Goal: Information Seeking & Learning: Learn about a topic

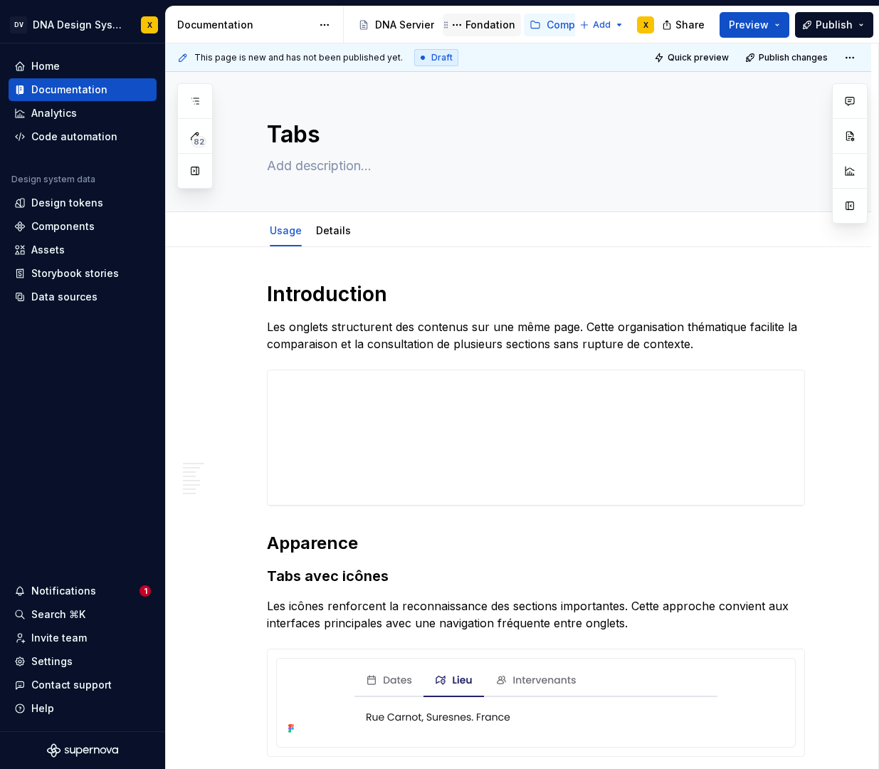
click at [483, 28] on div "Fondation" at bounding box center [490, 25] width 50 height 14
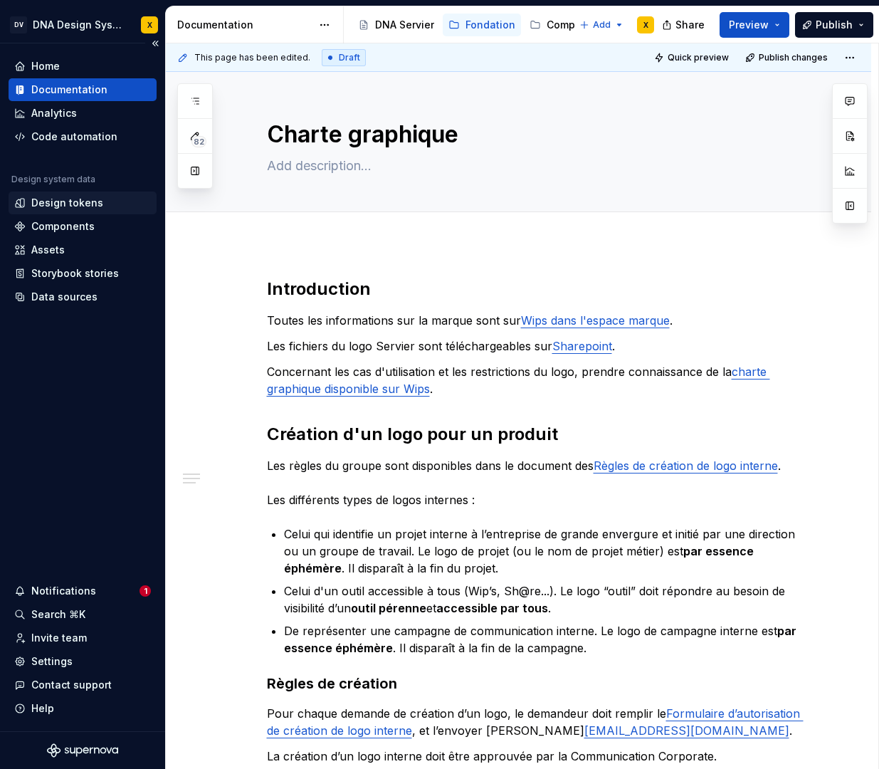
type textarea "*"
click at [60, 199] on div "Design tokens" at bounding box center [67, 203] width 72 height 14
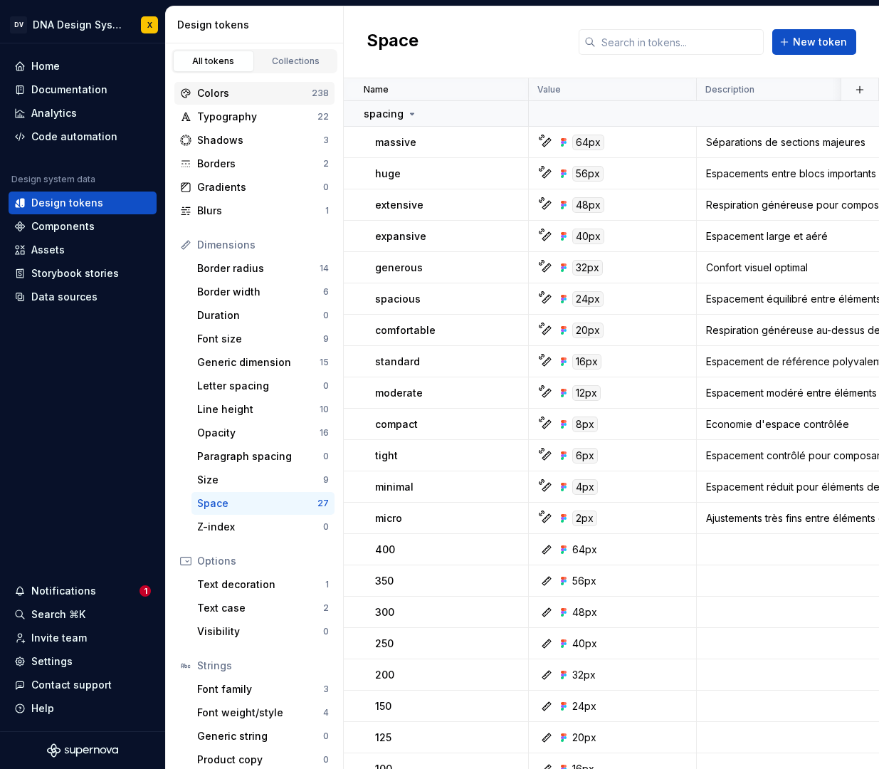
click at [232, 96] on div "Colors" at bounding box center [254, 93] width 115 height 14
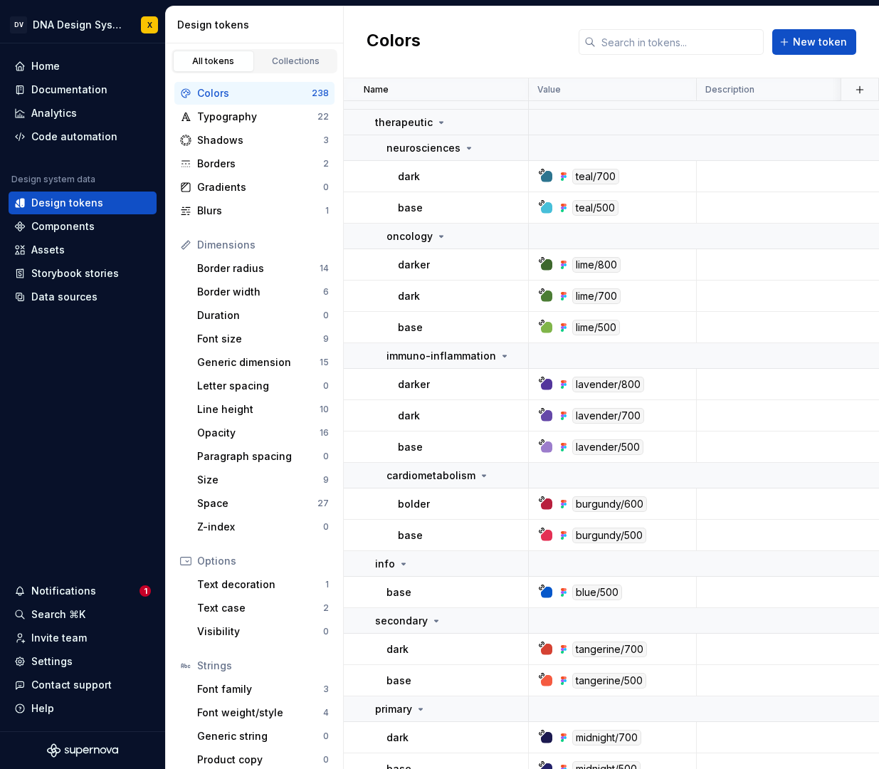
scroll to position [283, 0]
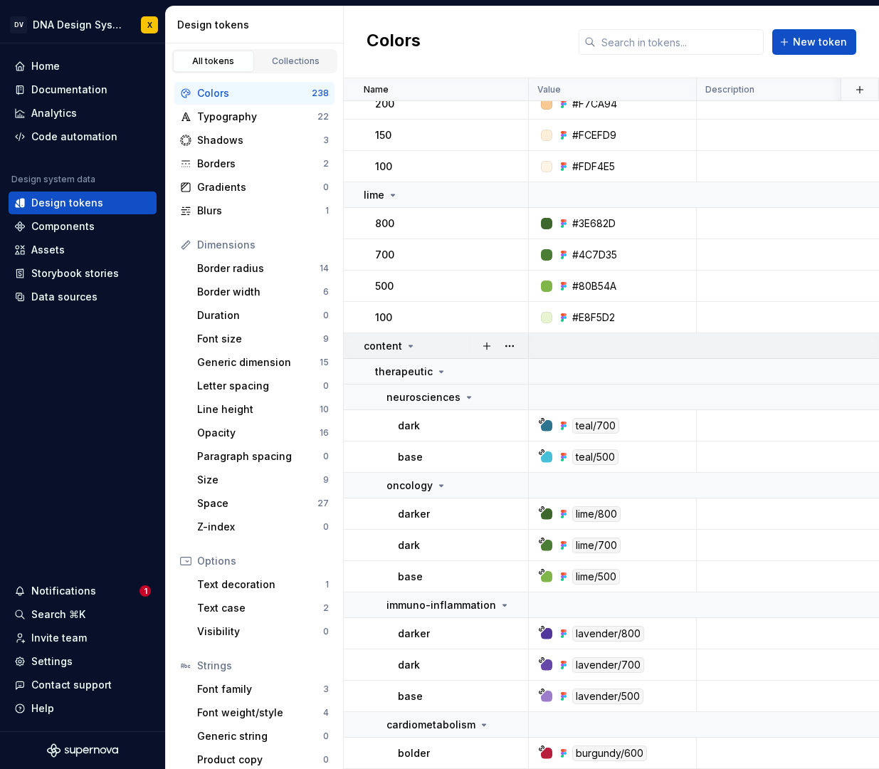
click at [410, 344] on icon at bounding box center [410, 345] width 11 height 11
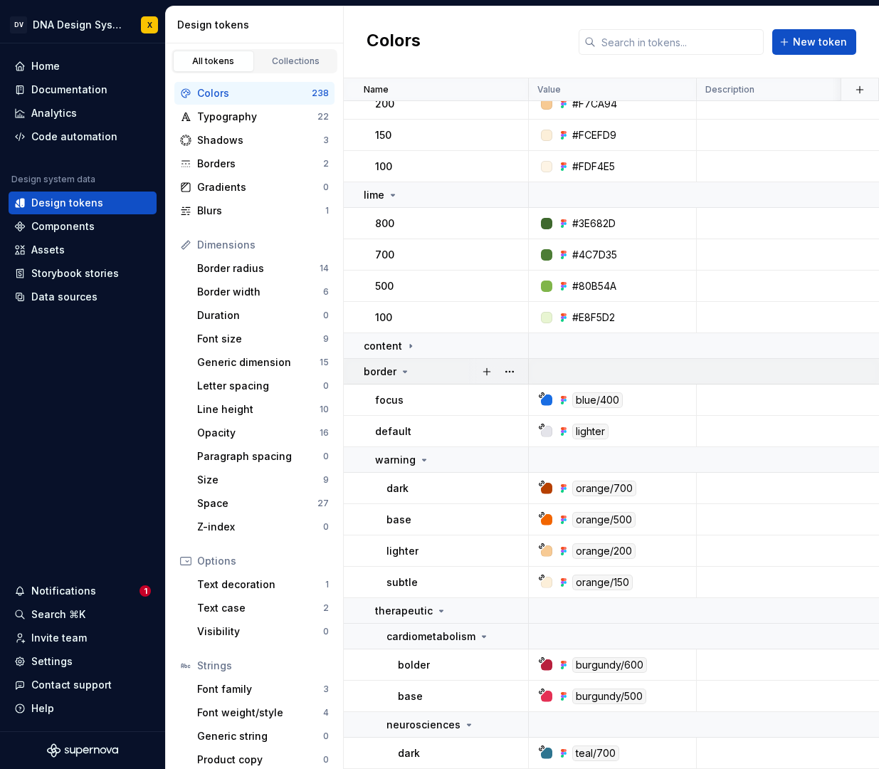
click at [404, 366] on icon at bounding box center [404, 371] width 11 height 11
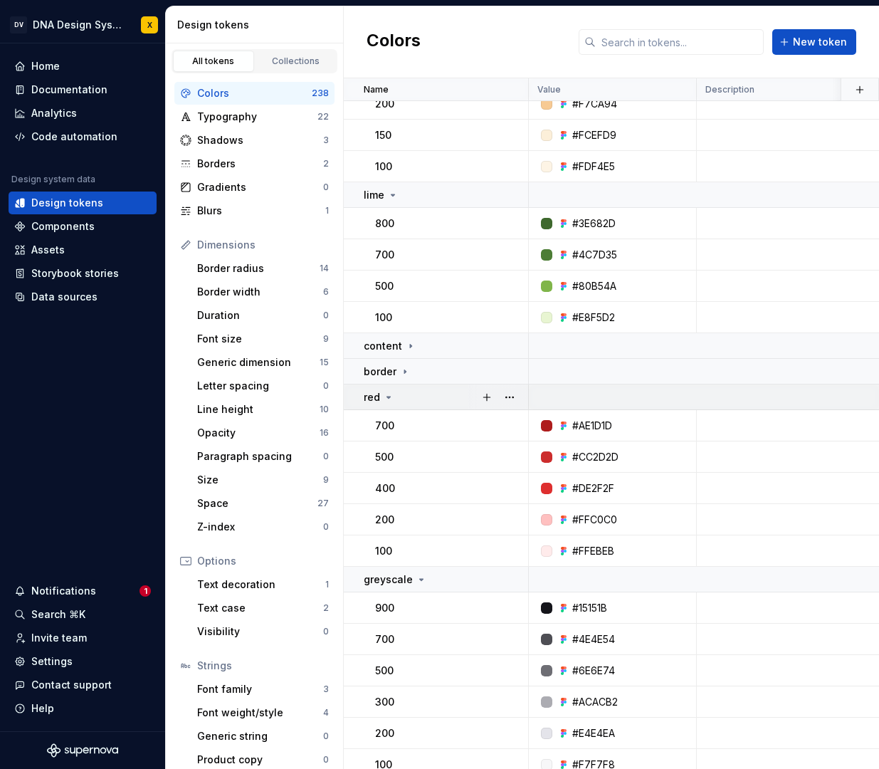
click at [391, 395] on icon at bounding box center [388, 396] width 11 height 11
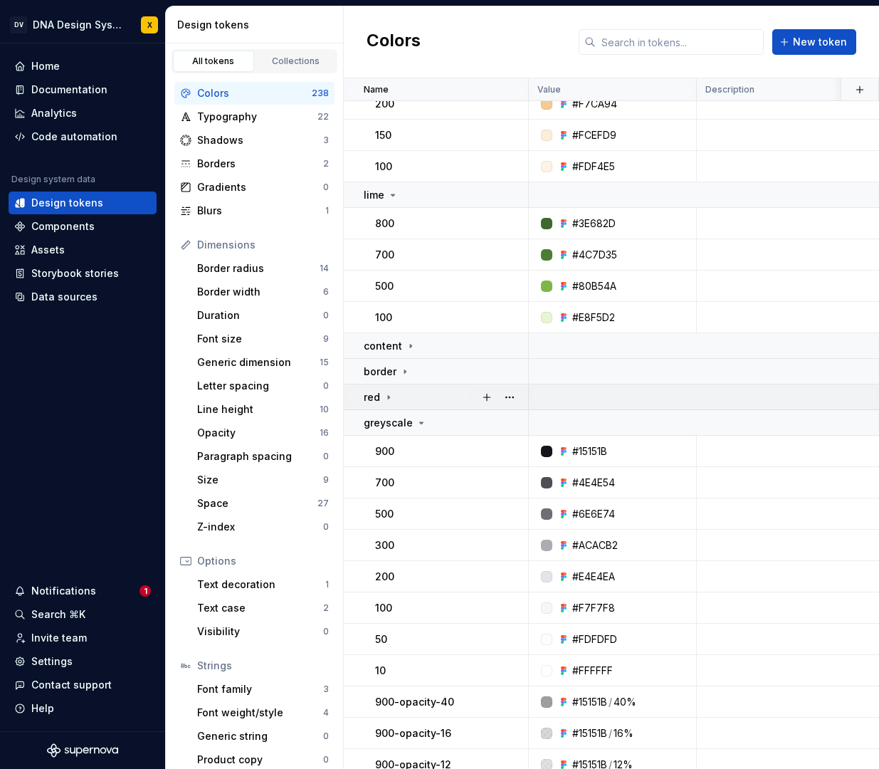
scroll to position [340, 0]
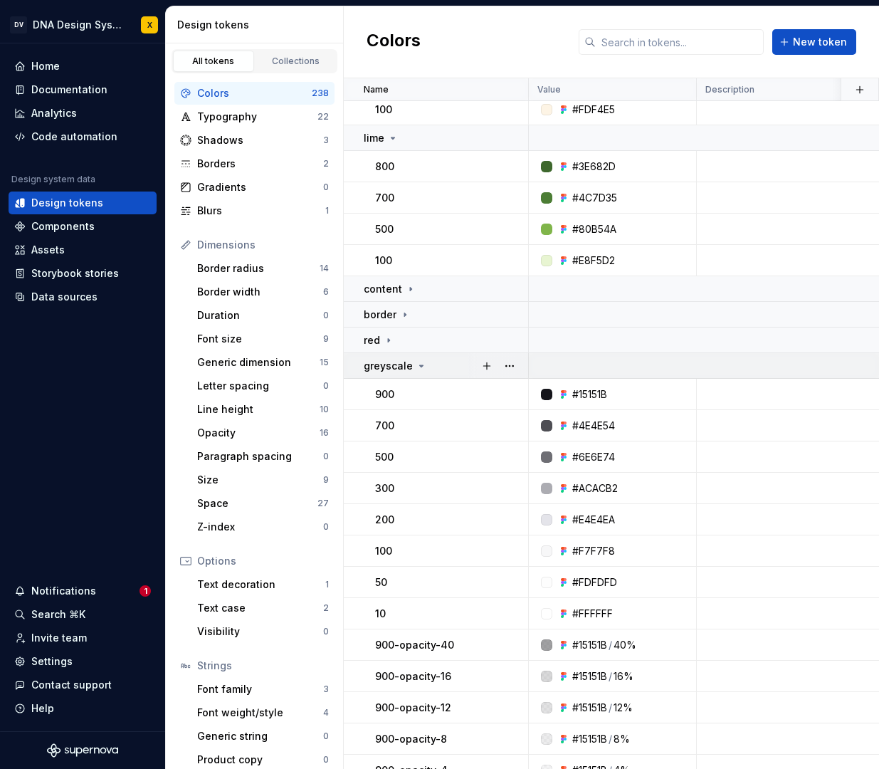
click at [420, 366] on icon at bounding box center [422, 365] width 4 height 1
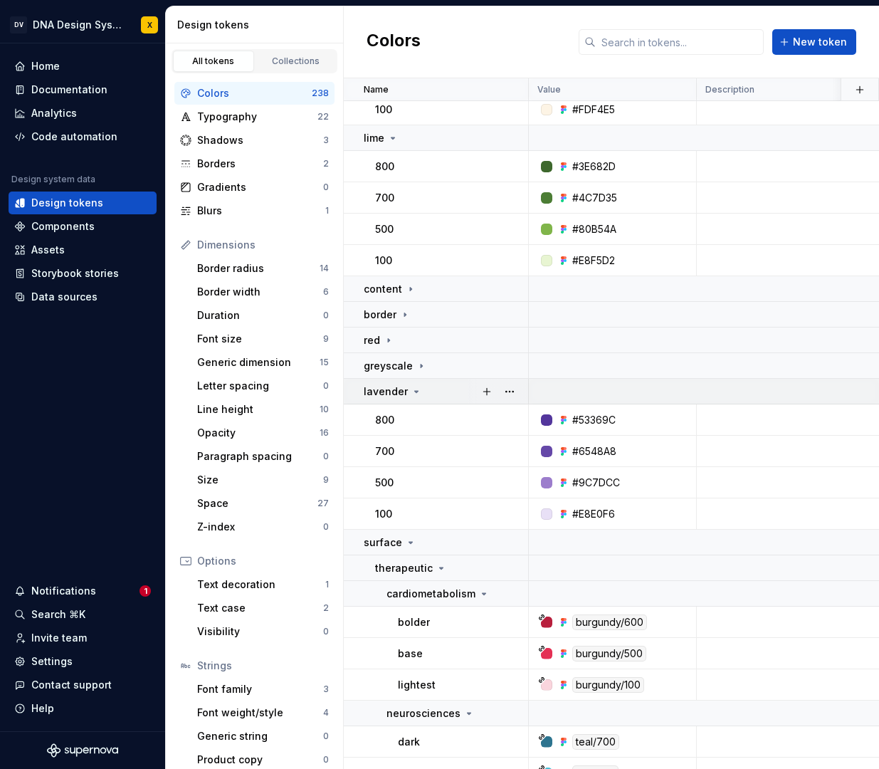
click at [415, 391] on icon at bounding box center [417, 391] width 4 height 1
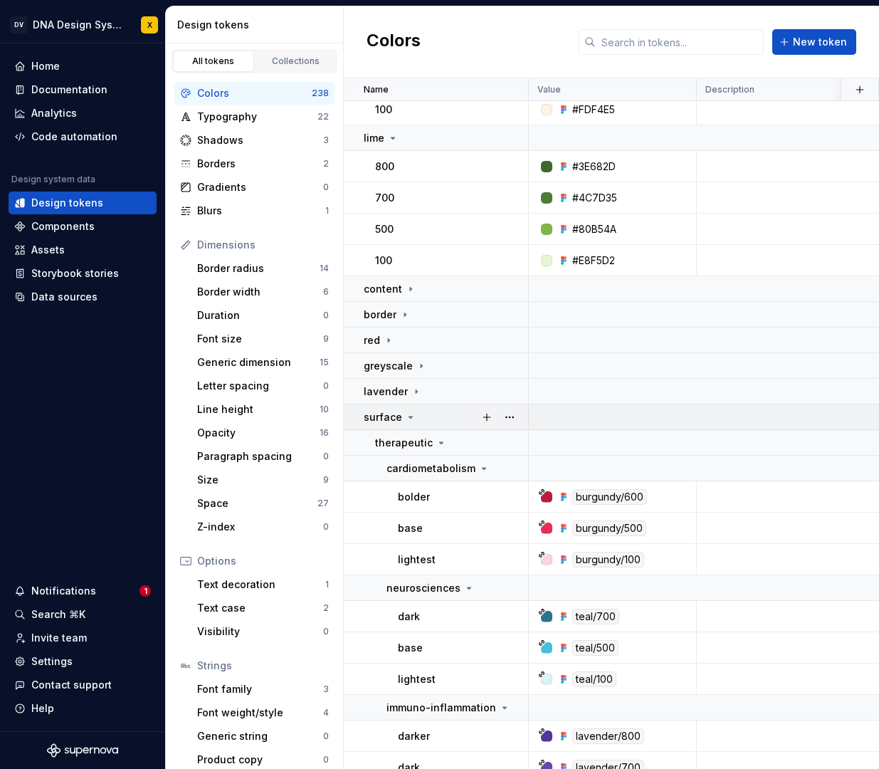
click at [409, 417] on icon at bounding box center [411, 416] width 4 height 1
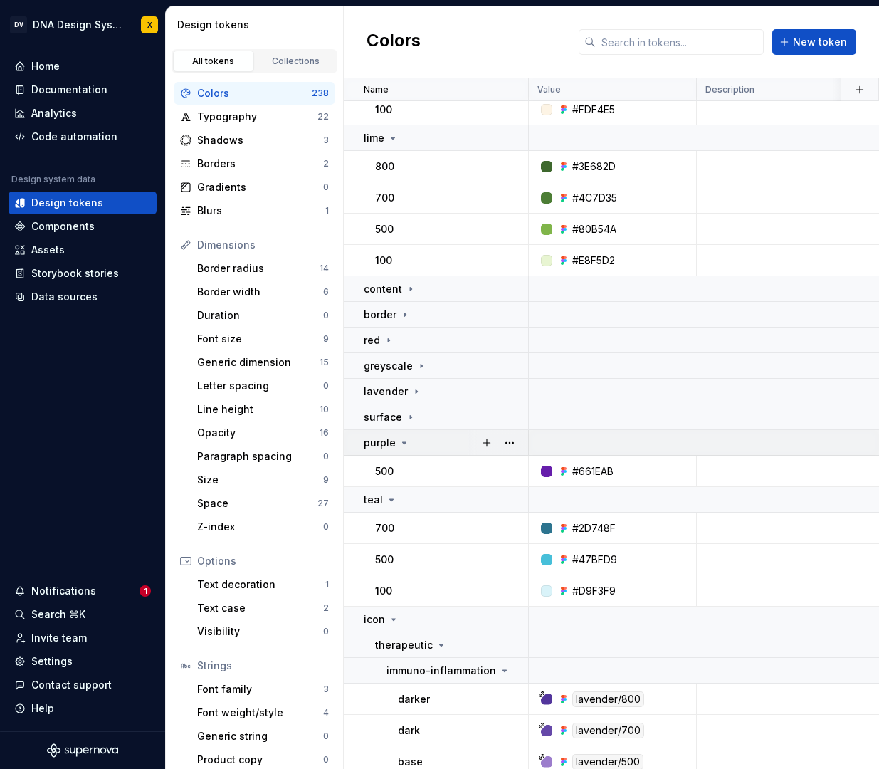
click at [405, 443] on icon at bounding box center [404, 442] width 11 height 11
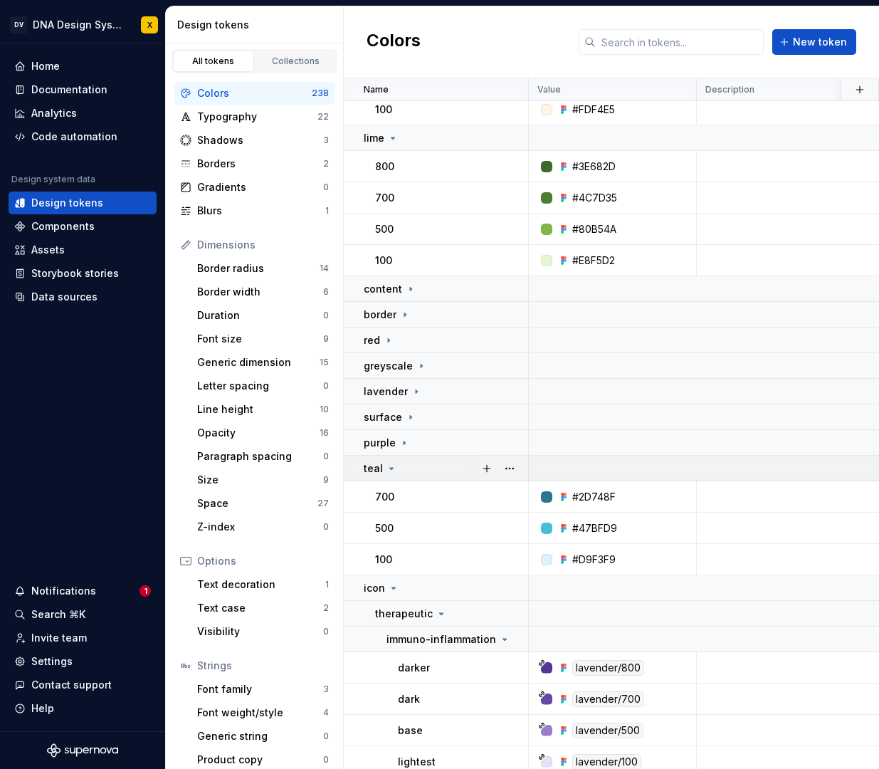
click at [391, 468] on icon at bounding box center [391, 468] width 11 height 11
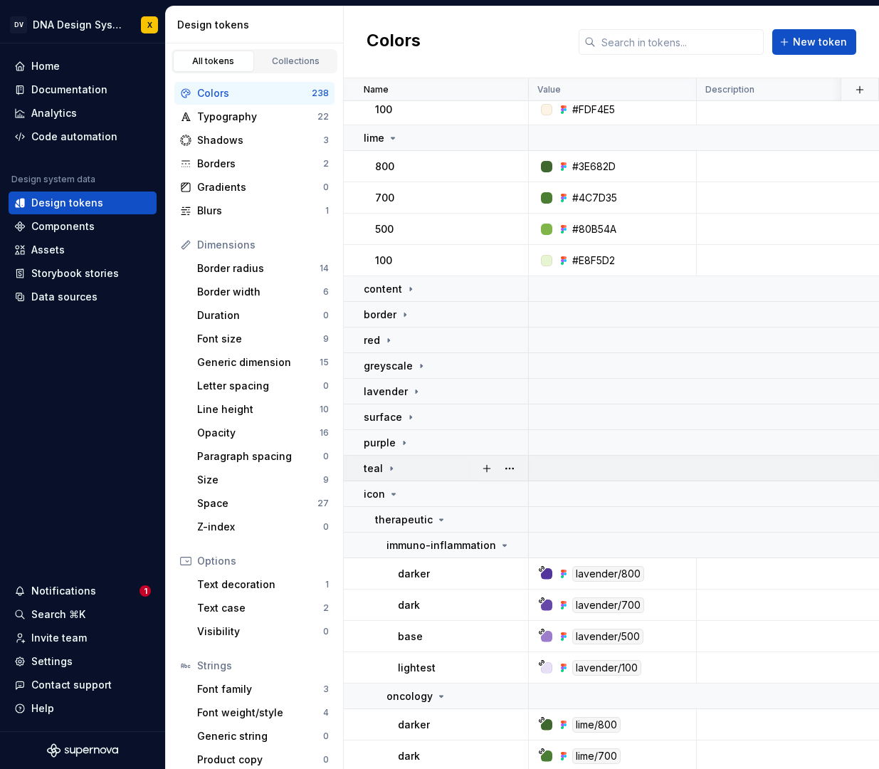
scroll to position [511, 0]
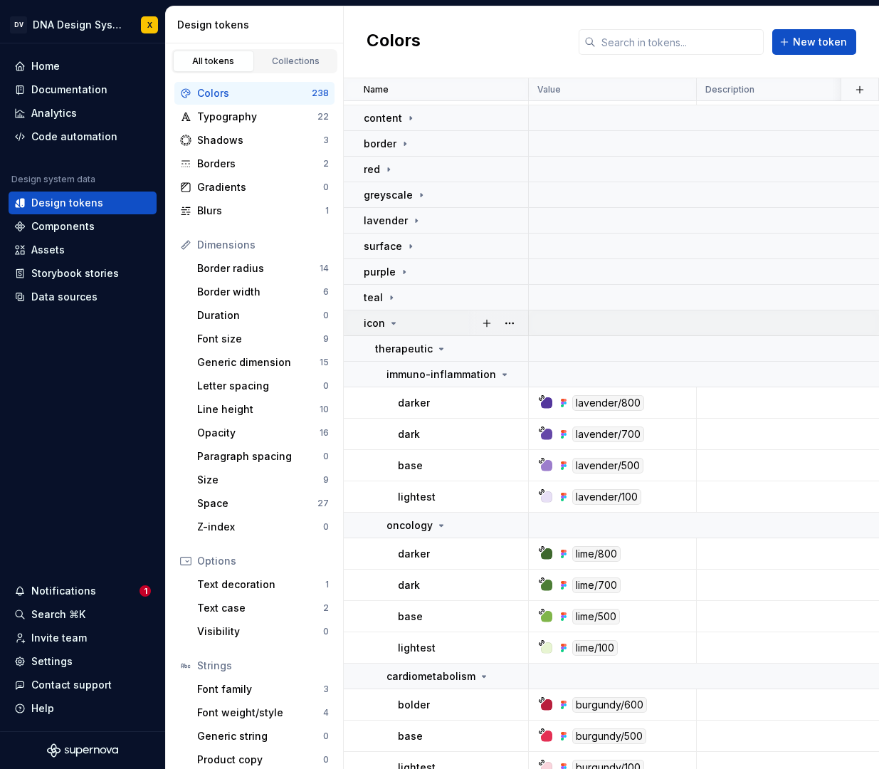
click at [392, 322] on icon at bounding box center [394, 322] width 4 height 1
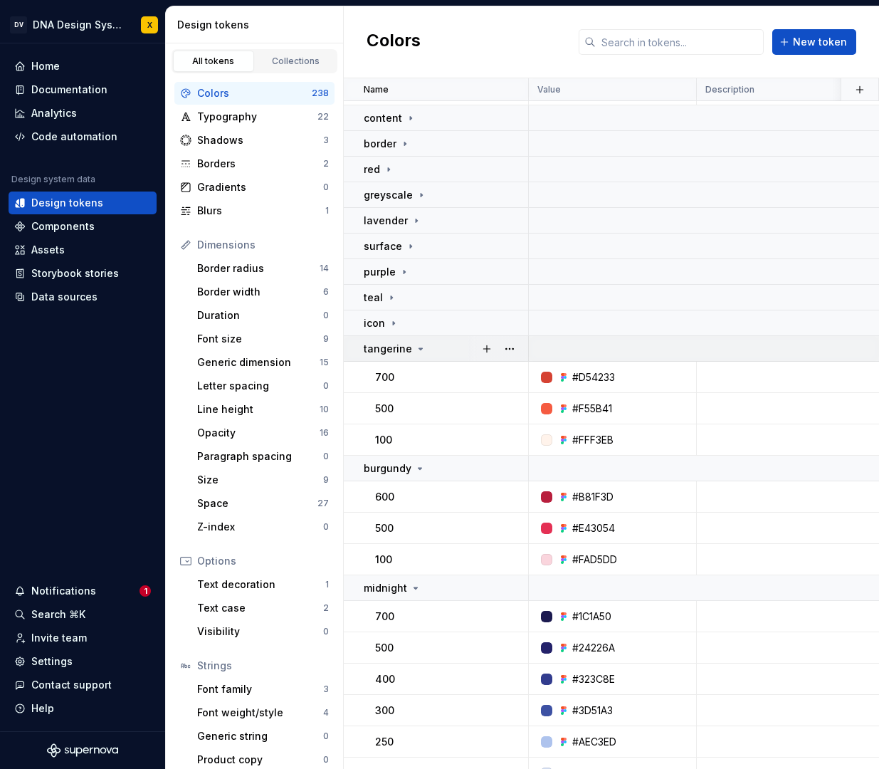
click at [419, 346] on icon at bounding box center [420, 348] width 11 height 11
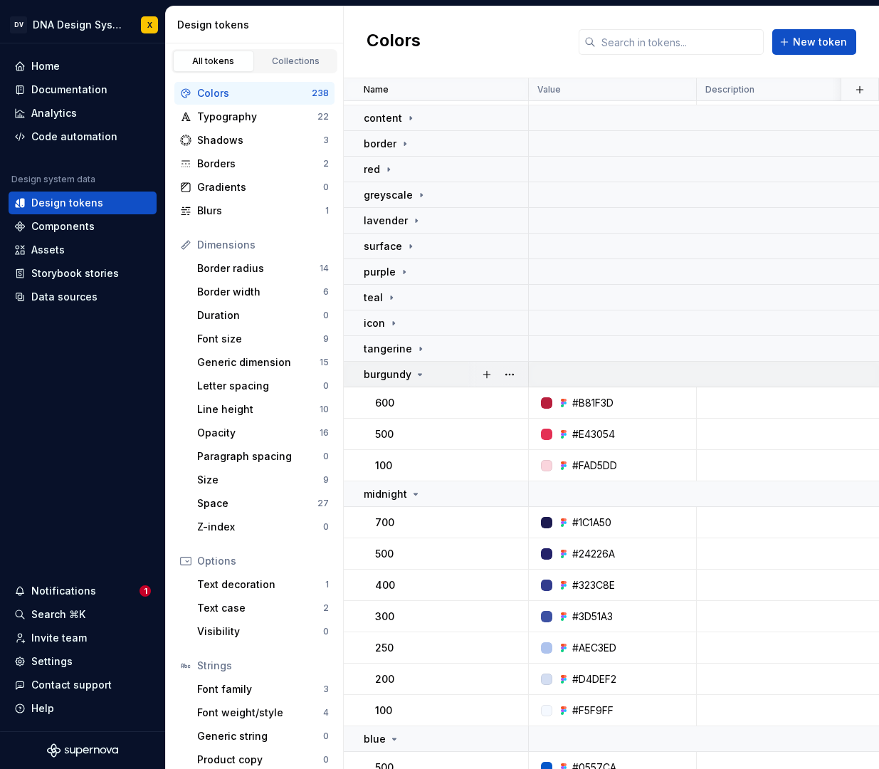
click at [418, 374] on icon at bounding box center [420, 374] width 4 height 1
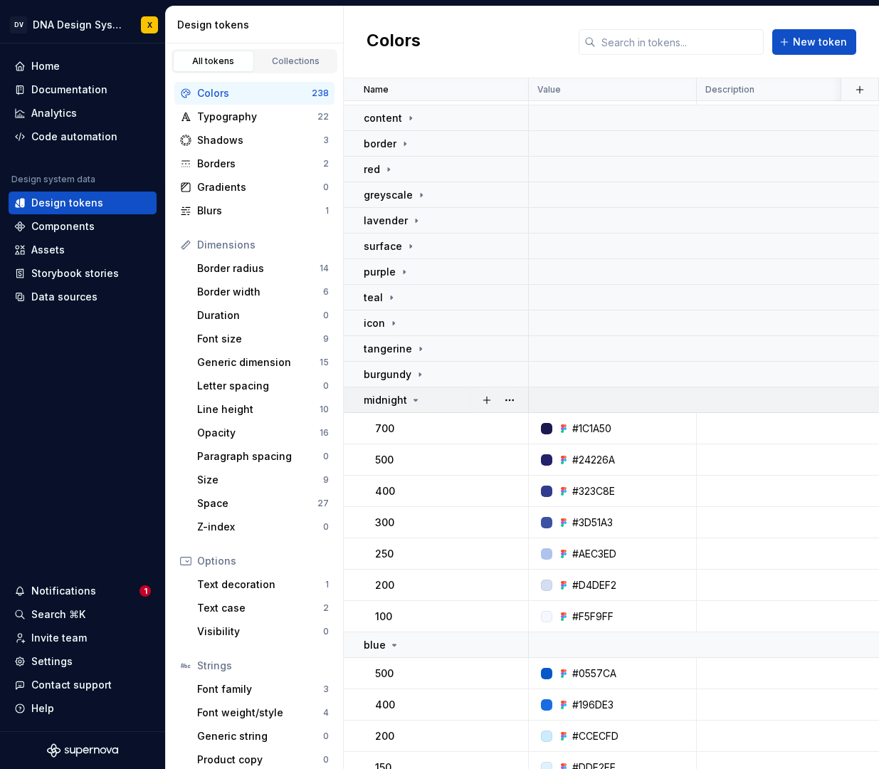
click at [415, 399] on icon at bounding box center [416, 399] width 4 height 1
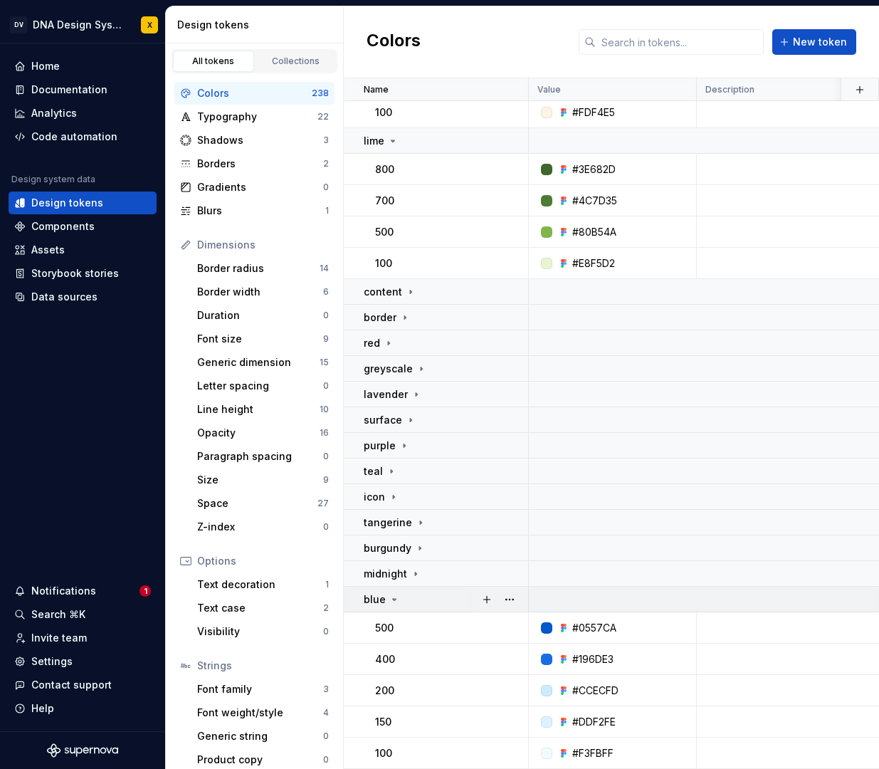
click at [395, 598] on icon at bounding box center [394, 599] width 11 height 11
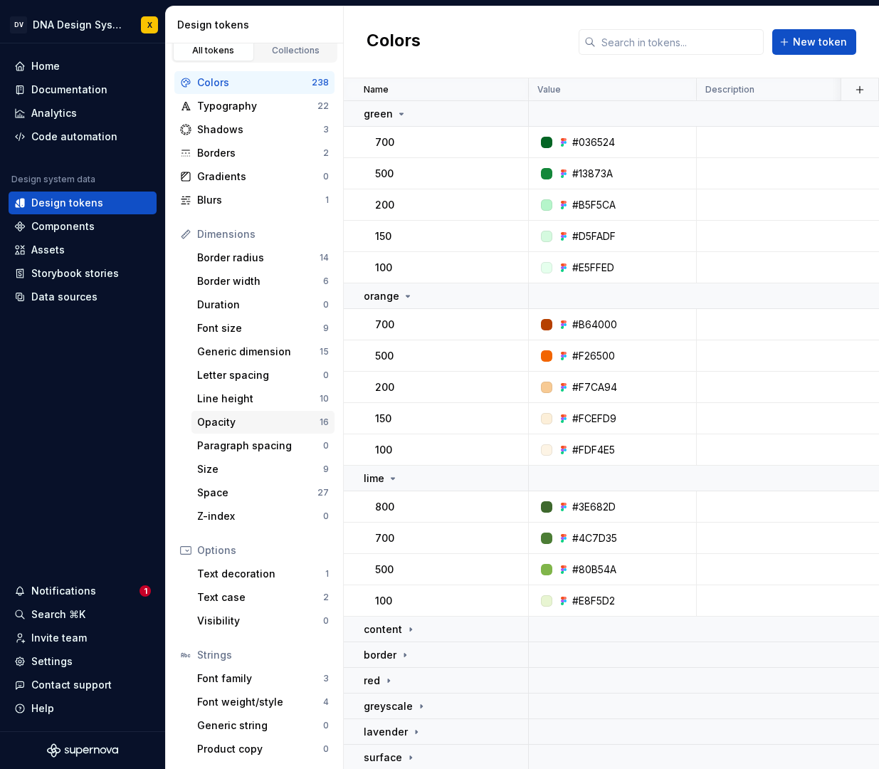
scroll to position [0, 0]
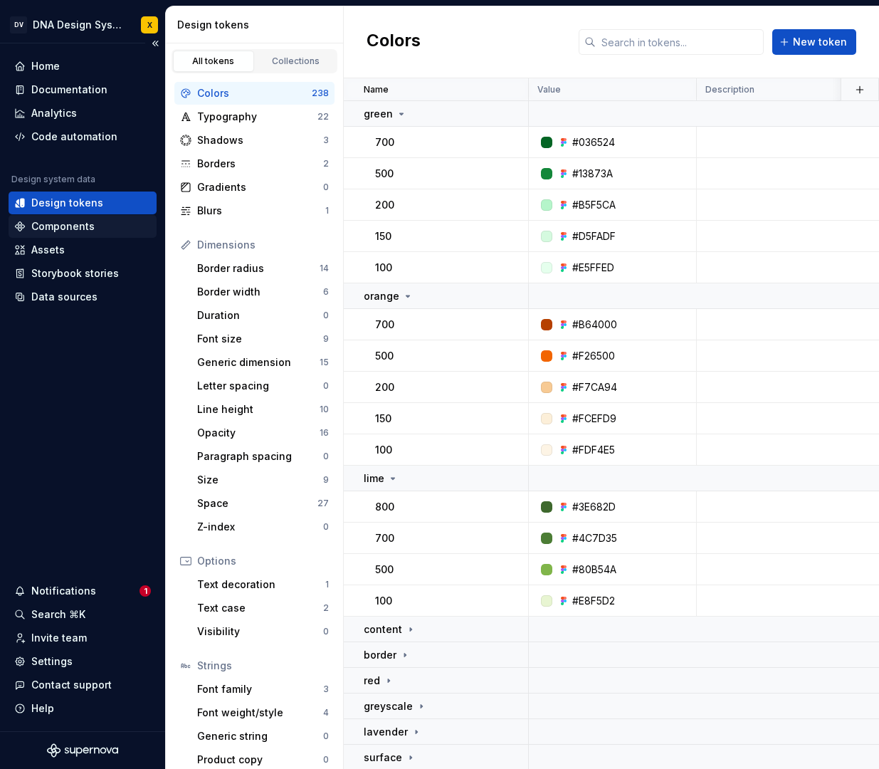
click at [44, 228] on div "Components" at bounding box center [62, 226] width 63 height 14
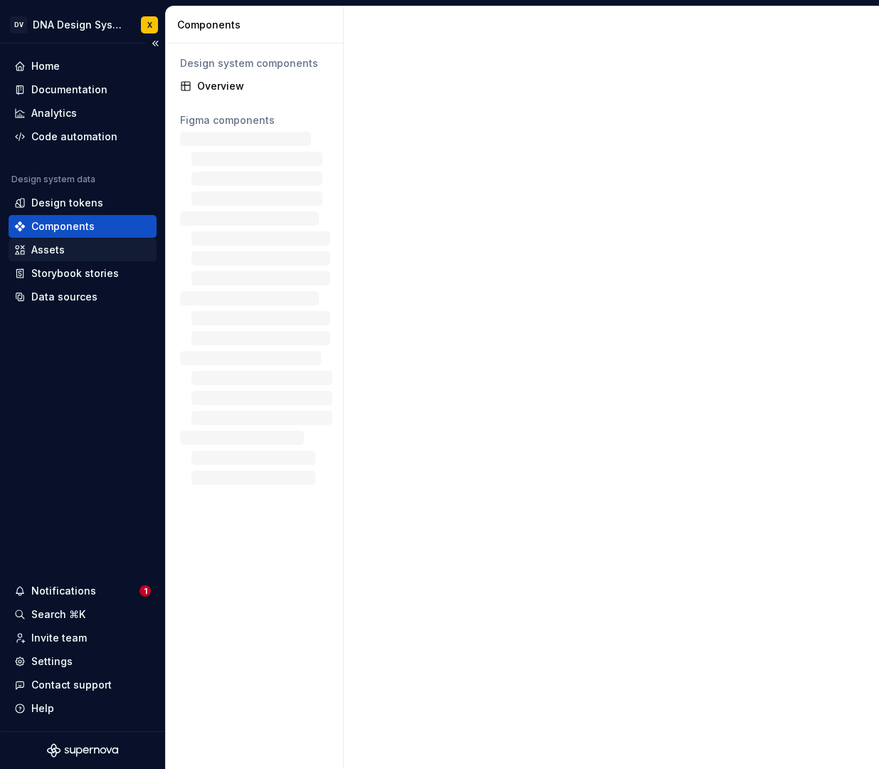
click at [39, 248] on div "Assets" at bounding box center [47, 250] width 33 height 14
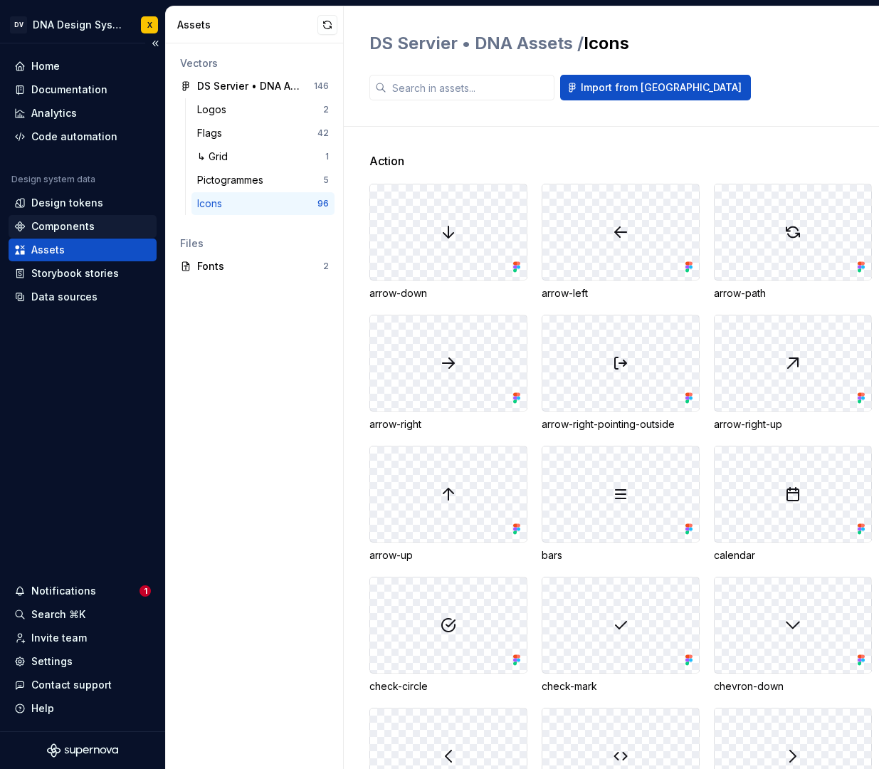
click at [64, 226] on div "Components" at bounding box center [62, 226] width 63 height 14
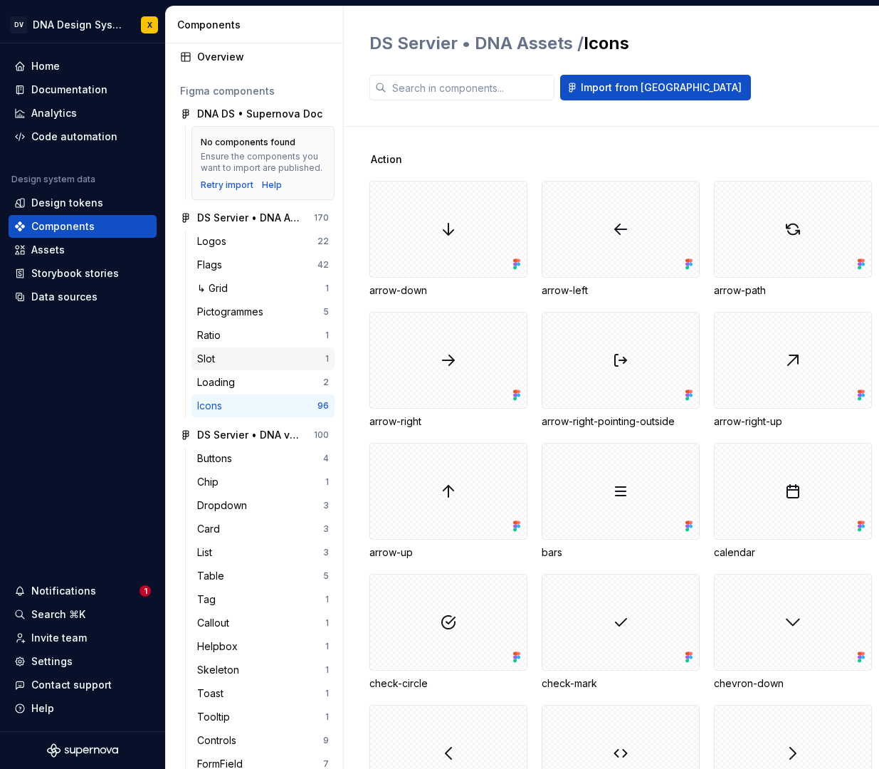
scroll to position [31, 0]
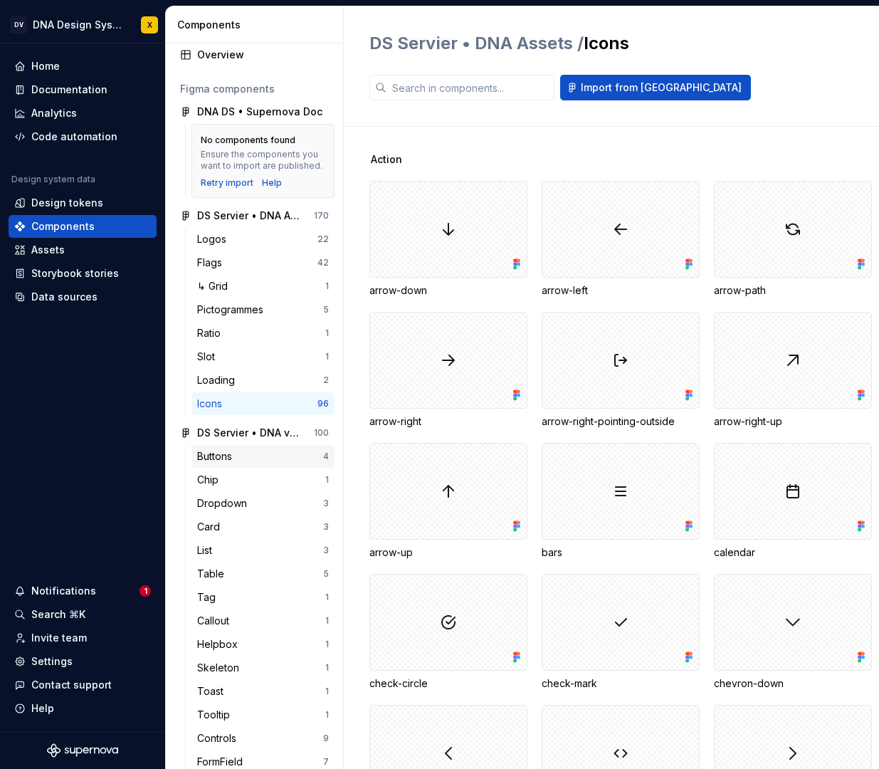
click at [239, 452] on div "Buttons" at bounding box center [260, 456] width 126 height 14
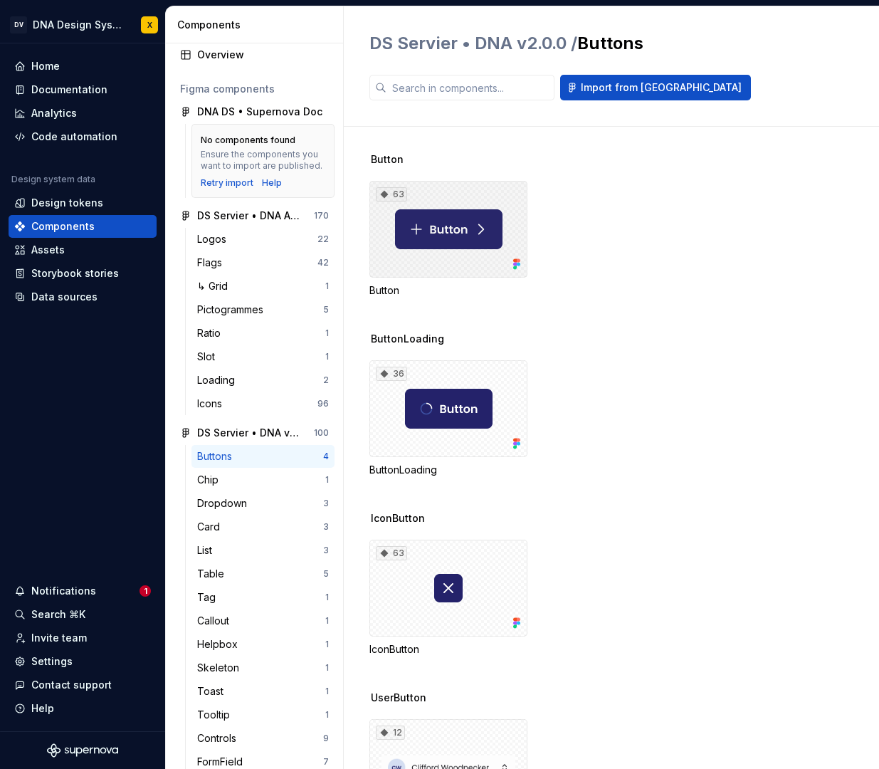
click at [428, 269] on div "63" at bounding box center [448, 229] width 158 height 97
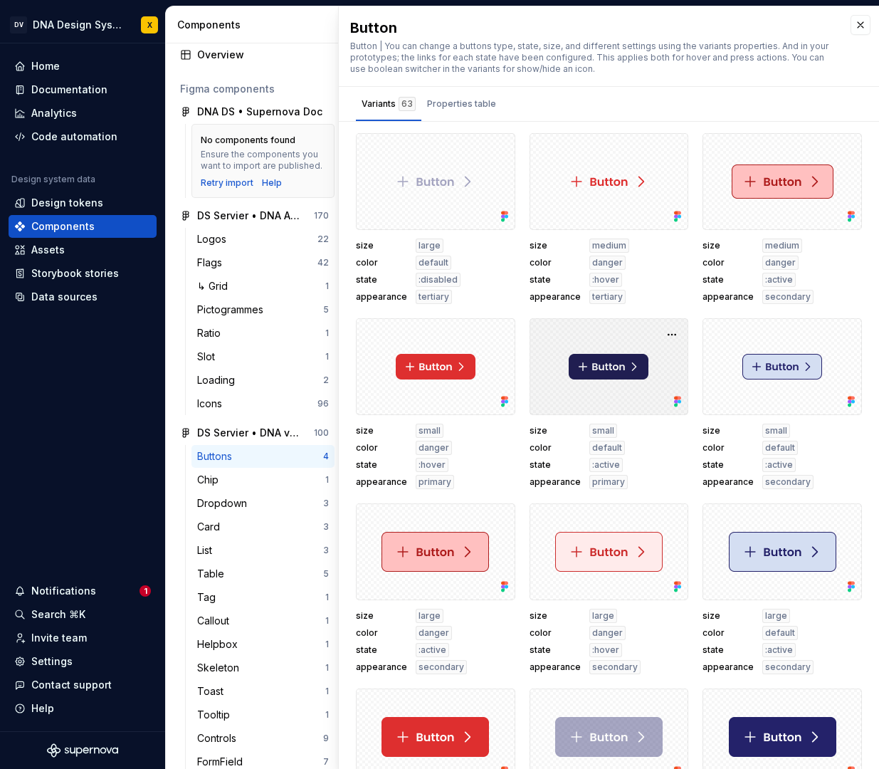
click at [647, 391] on div at bounding box center [608, 366] width 159 height 97
click at [668, 351] on div at bounding box center [608, 366] width 159 height 97
click at [671, 337] on button "button" at bounding box center [672, 335] width 20 height 20
click at [619, 334] on div at bounding box center [608, 366] width 159 height 97
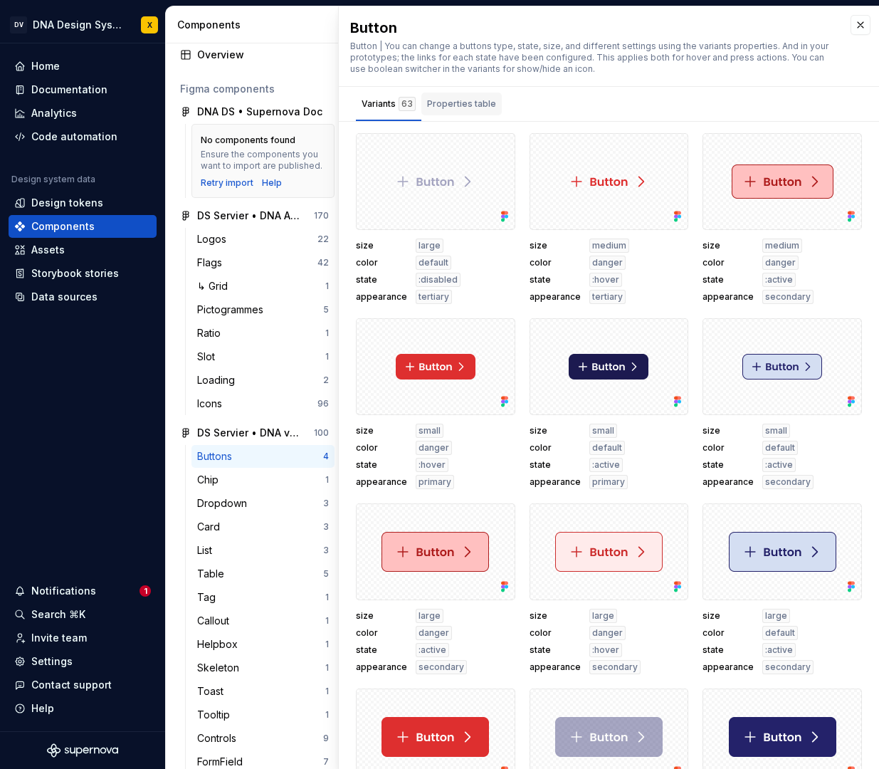
click at [444, 103] on div "Properties table" at bounding box center [461, 104] width 69 height 14
